Goal: Subscribe to service/newsletter

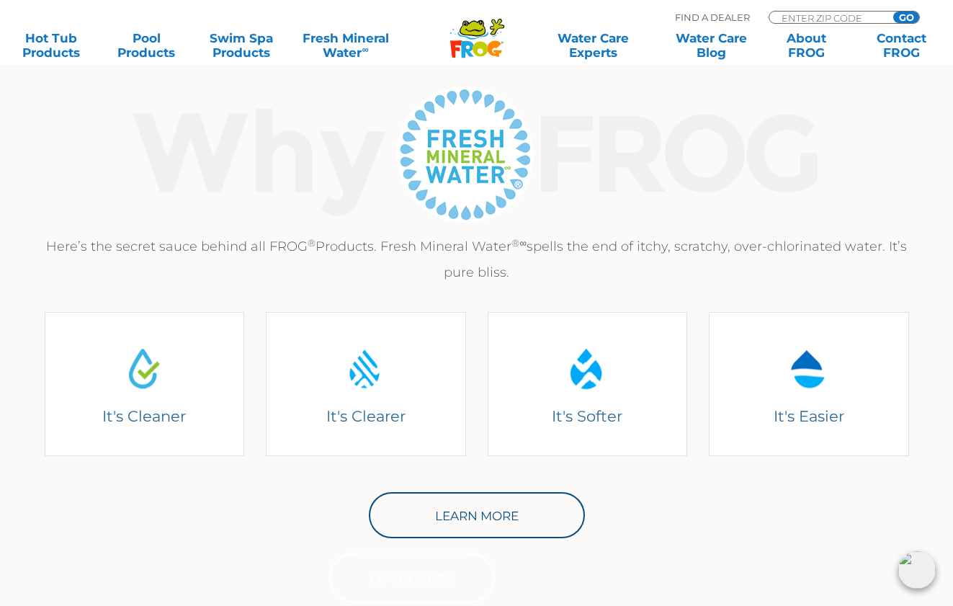
scroll to position [410, 0]
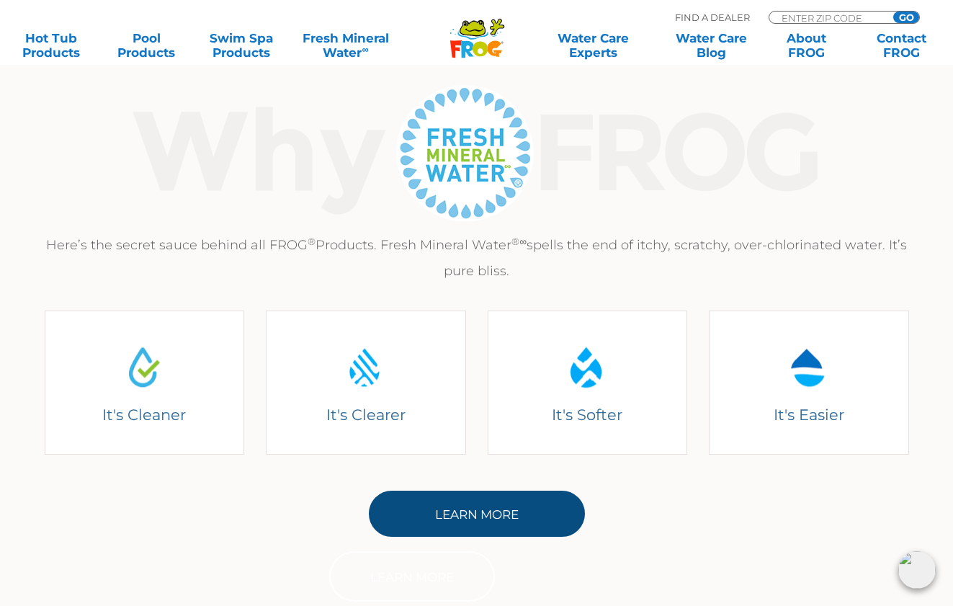
click at [523, 502] on link "Learn More" at bounding box center [477, 514] width 216 height 46
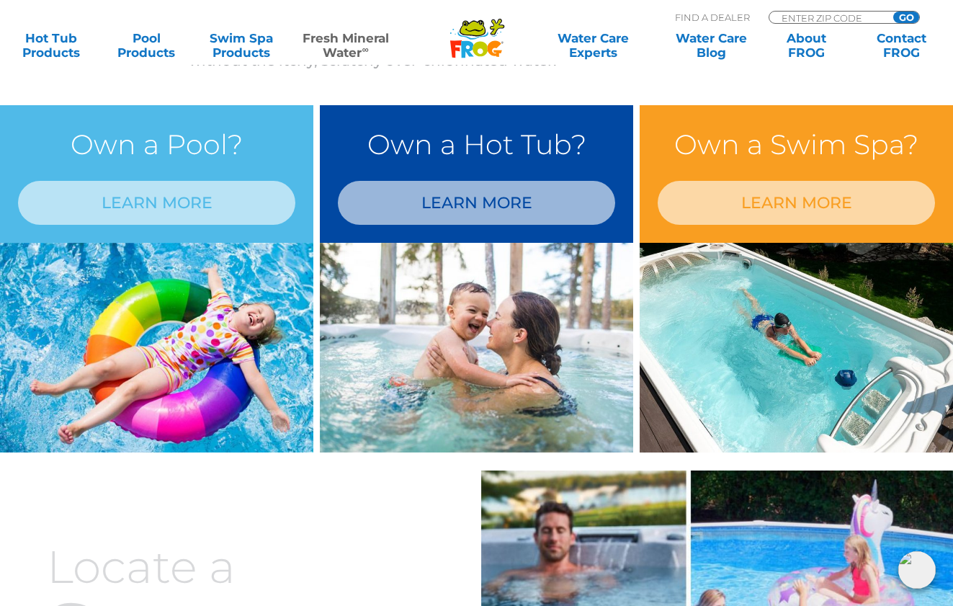
scroll to position [1206, 0]
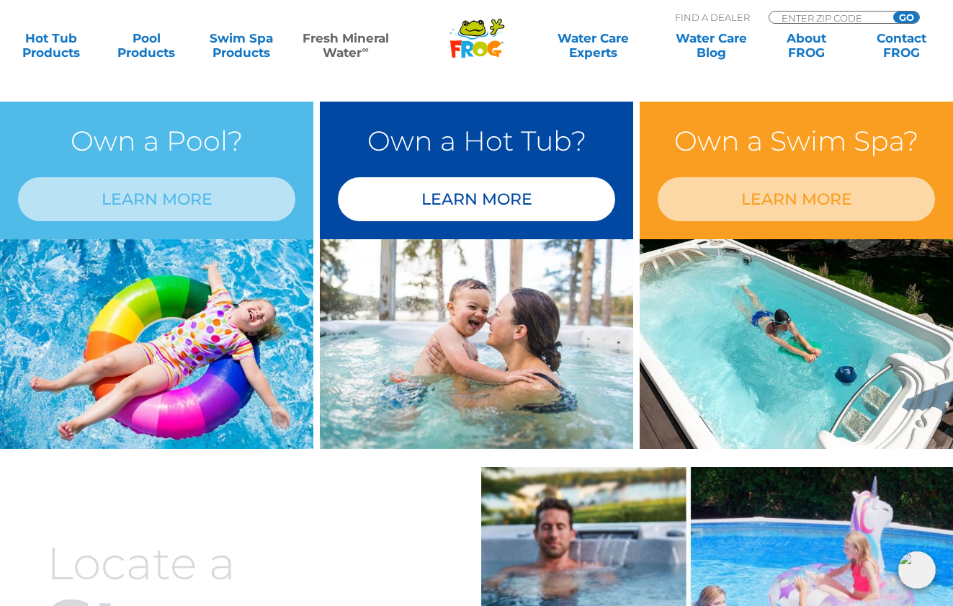
click at [434, 218] on link "LEARN MORE" at bounding box center [476, 199] width 277 height 44
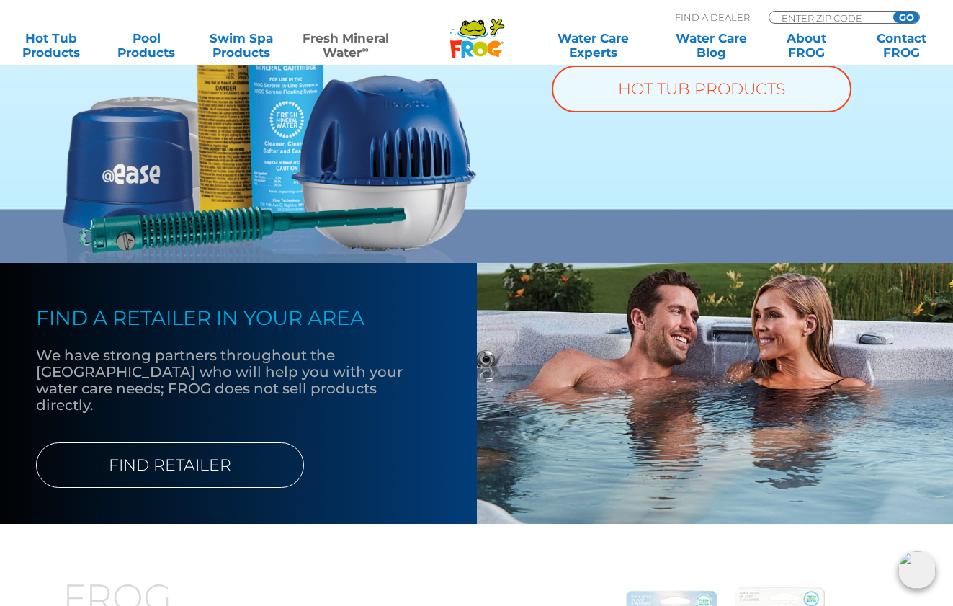
scroll to position [1248, 0]
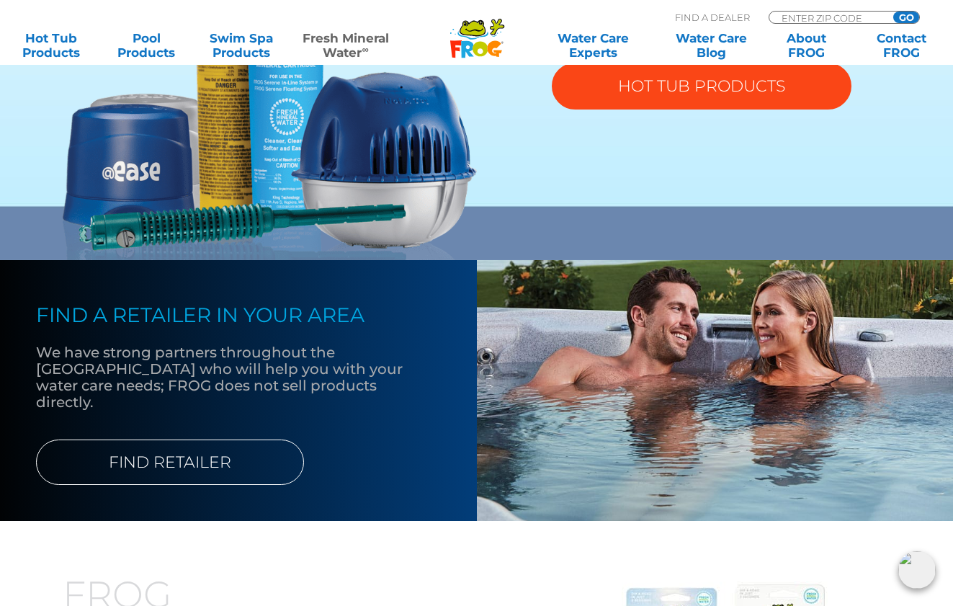
click at [673, 83] on link "HOT TUB PRODUCTS" at bounding box center [702, 86] width 300 height 47
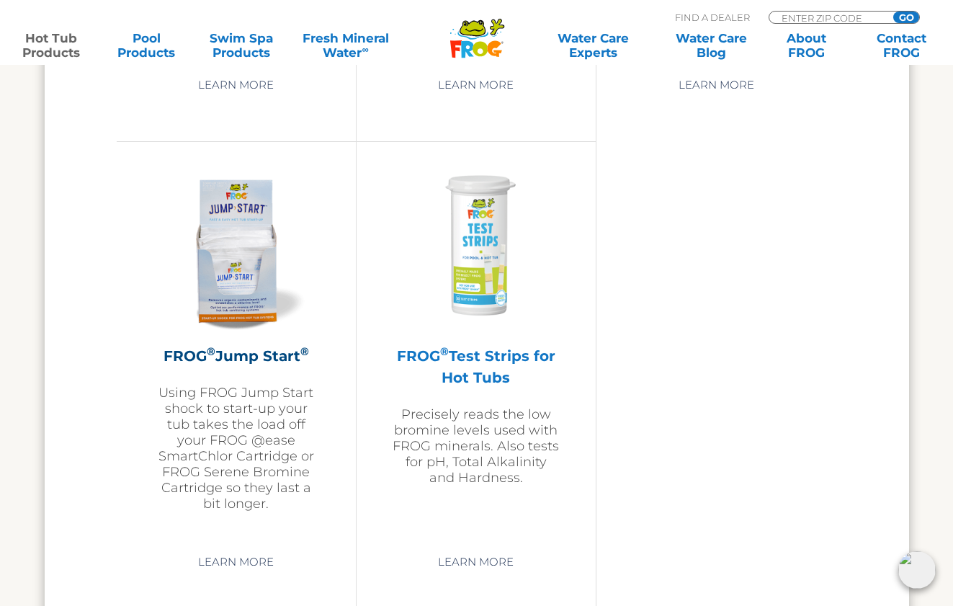
scroll to position [3460, 0]
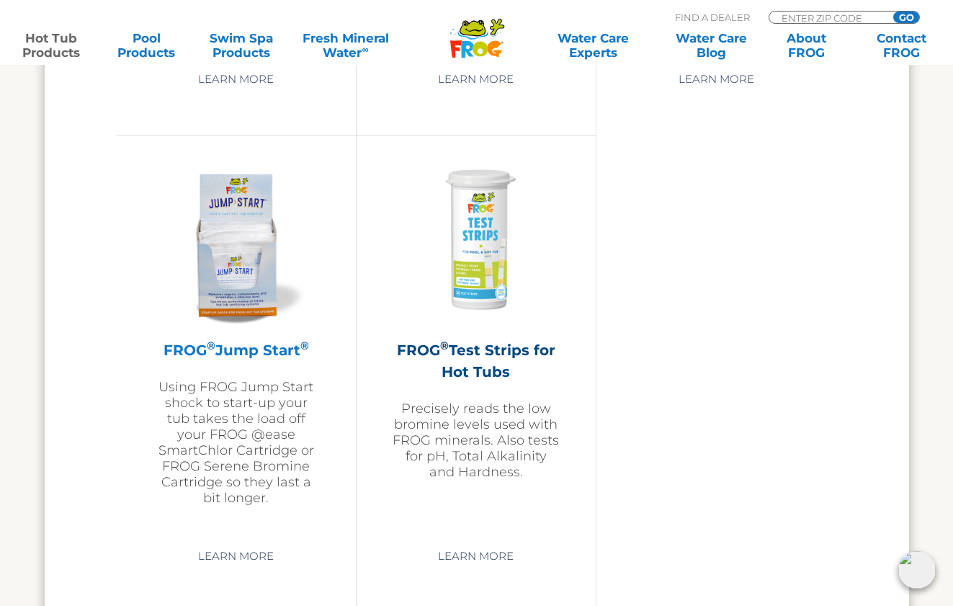
click at [249, 361] on h2 "FROG ® Jump Start ®" at bounding box center [236, 350] width 167 height 22
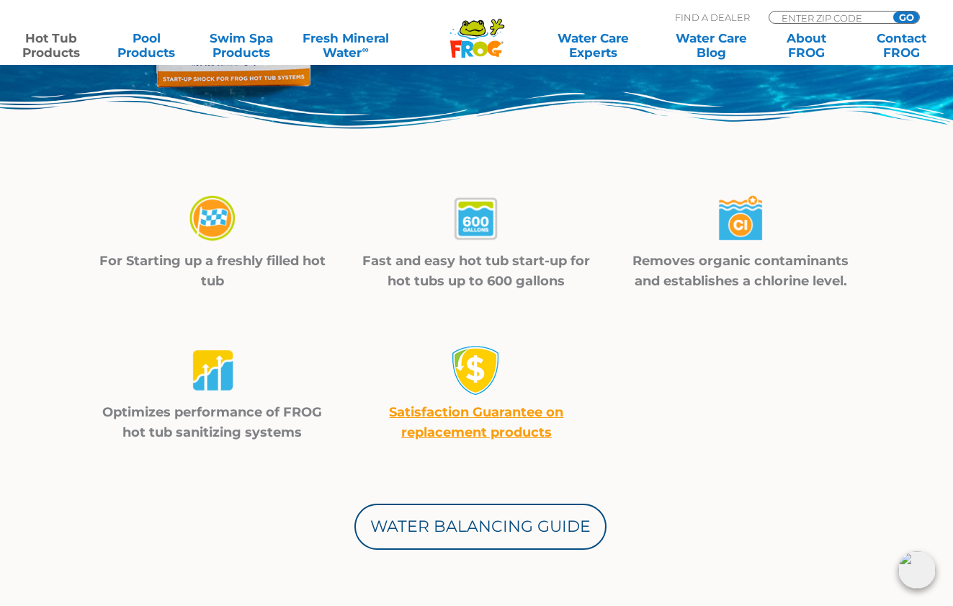
scroll to position [401, 0]
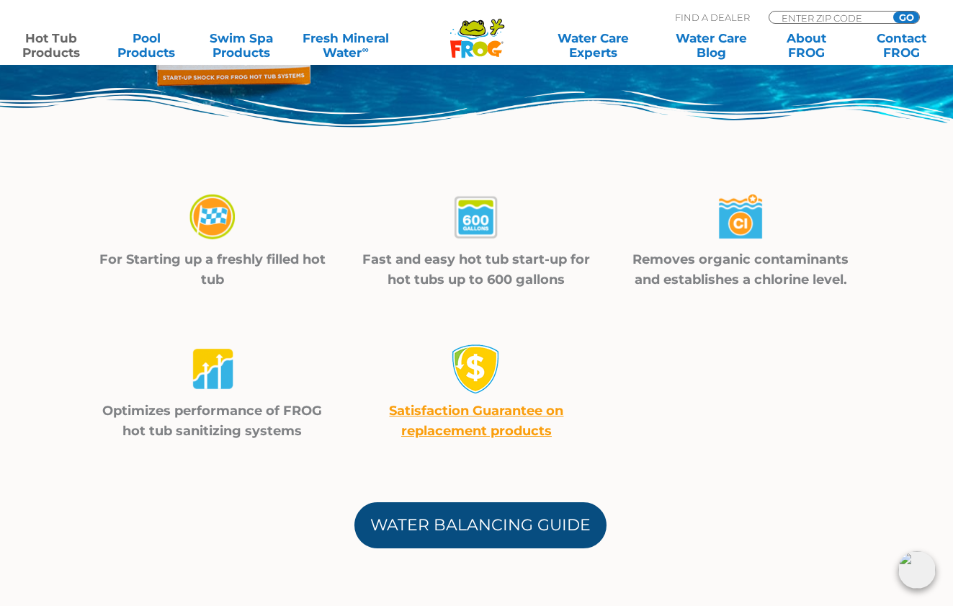
click at [439, 527] on link "Water Balancing Guide" at bounding box center [481, 525] width 252 height 46
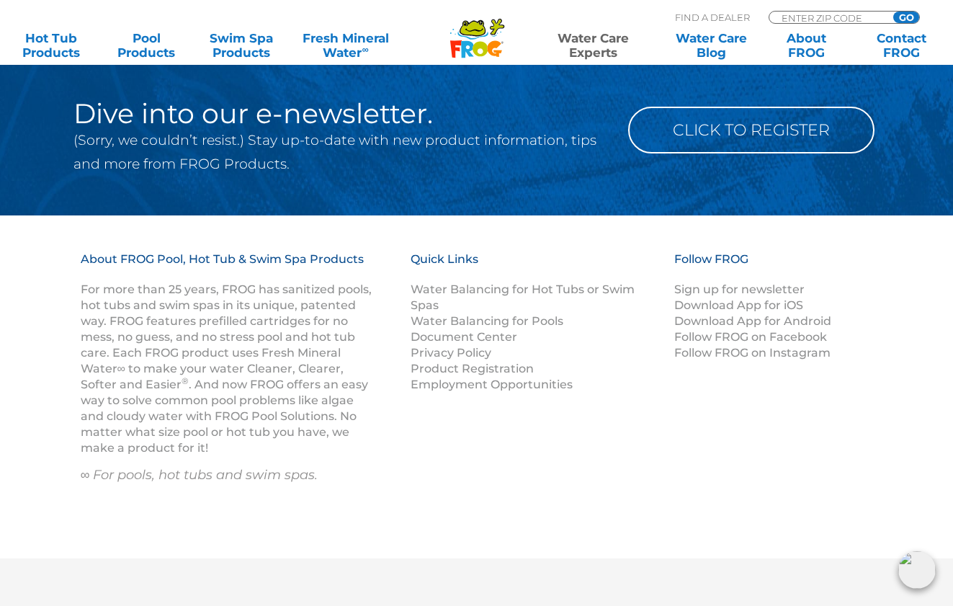
scroll to position [1991, 0]
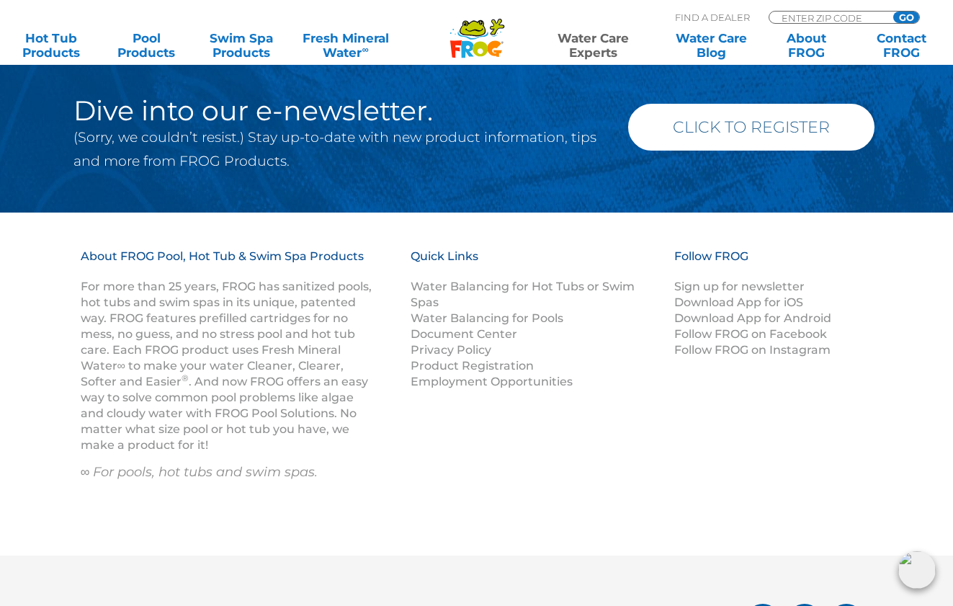
click at [787, 131] on link "Click to Register" at bounding box center [751, 127] width 246 height 47
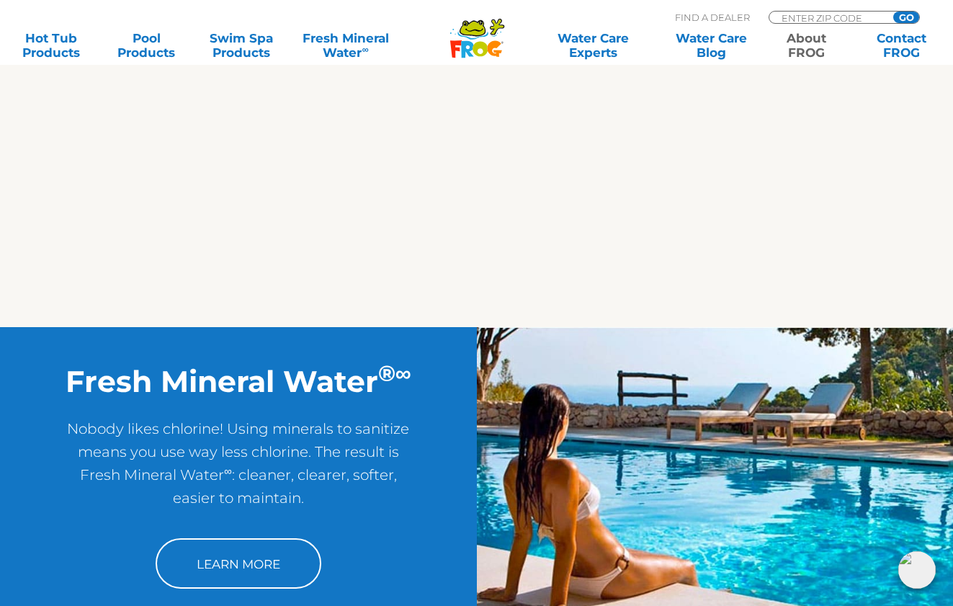
scroll to position [1671, 0]
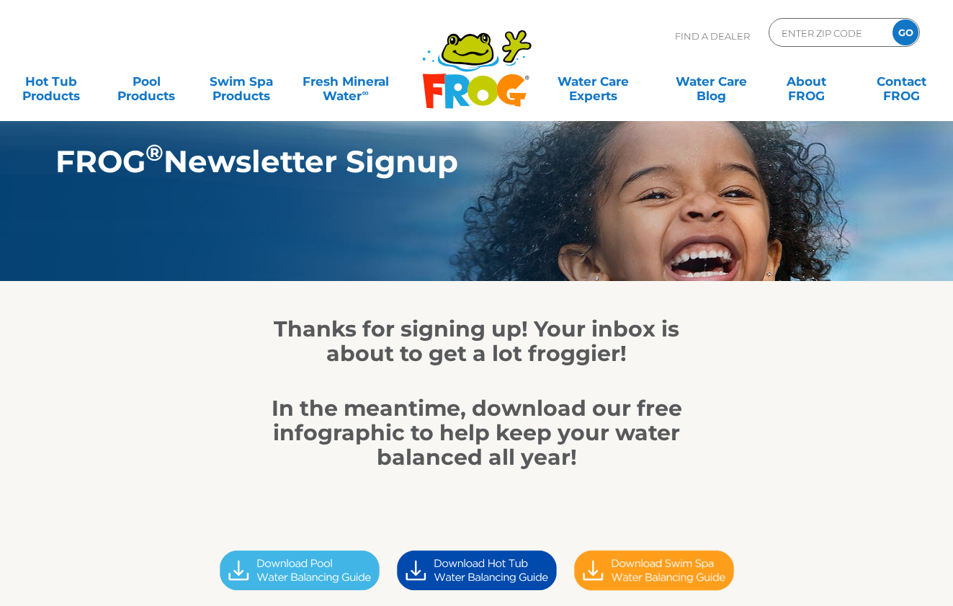
click at [486, 271] on section "FROG ® Newsletter Signup" at bounding box center [476, 140] width 953 height 281
